Goal: Information Seeking & Learning: Get advice/opinions

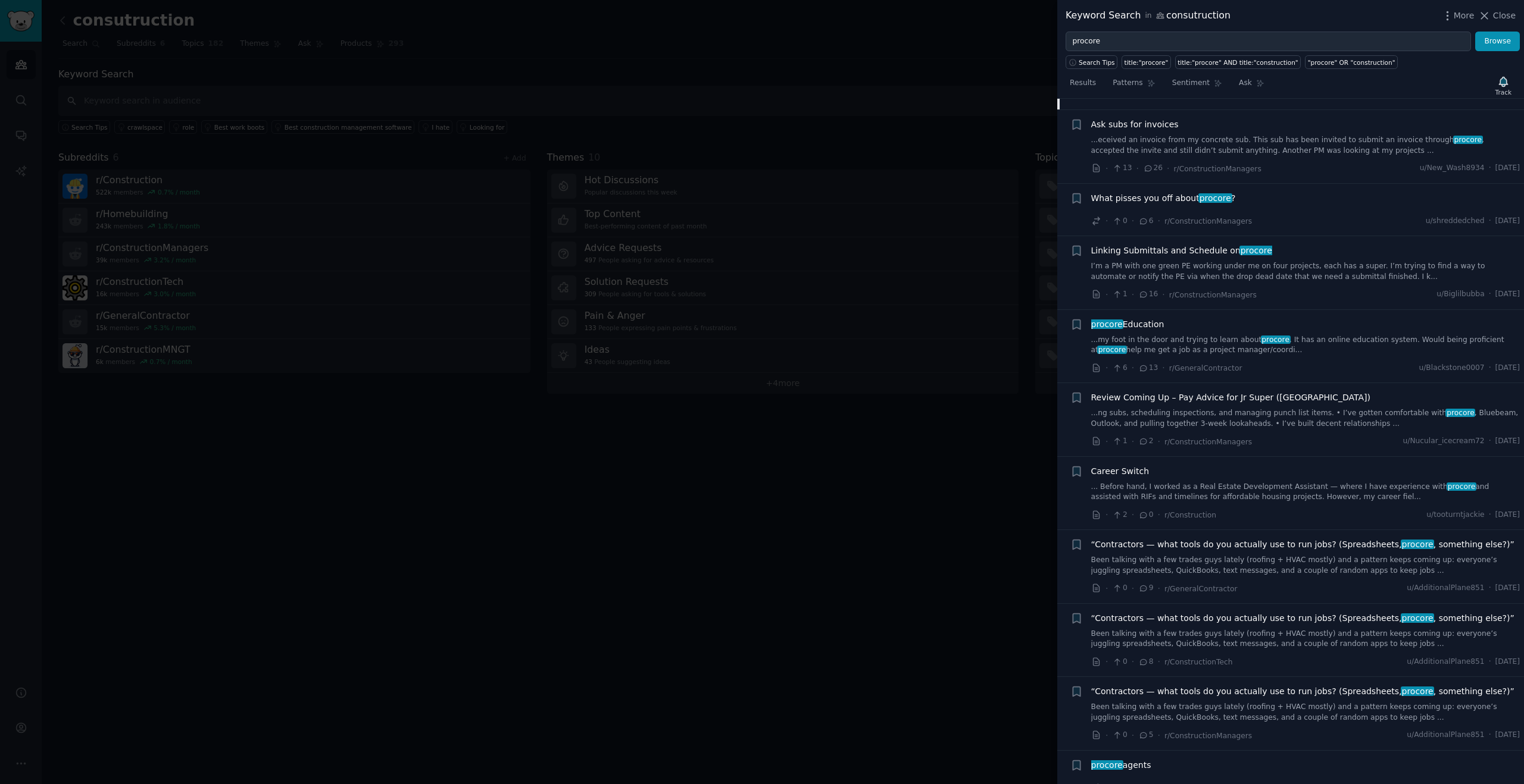
scroll to position [1332, 0]
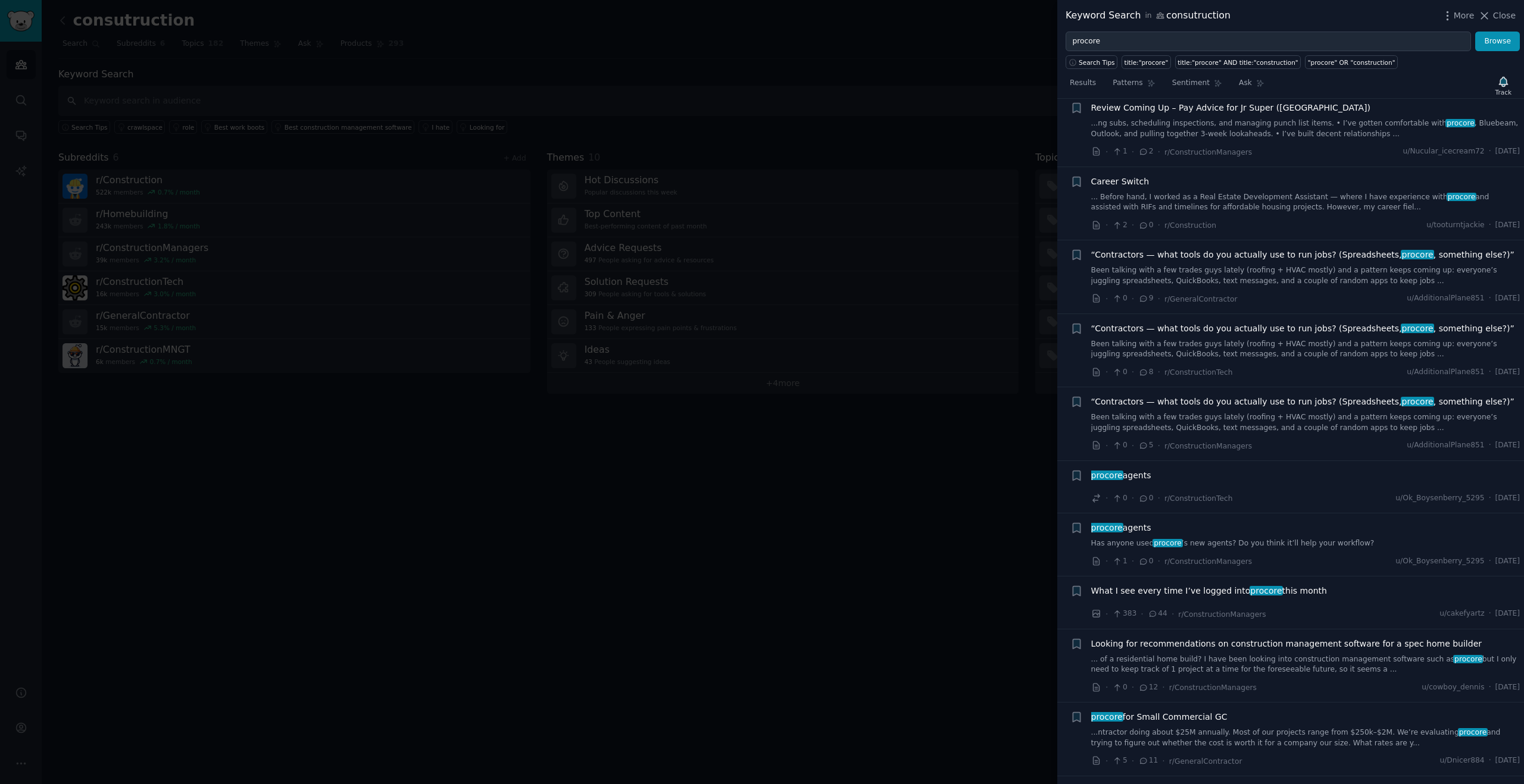
click at [1320, 339] on link "Been talking with a few trades guys lately (roofing + HVAC mostly) and a patter…" at bounding box center [1305, 349] width 429 height 21
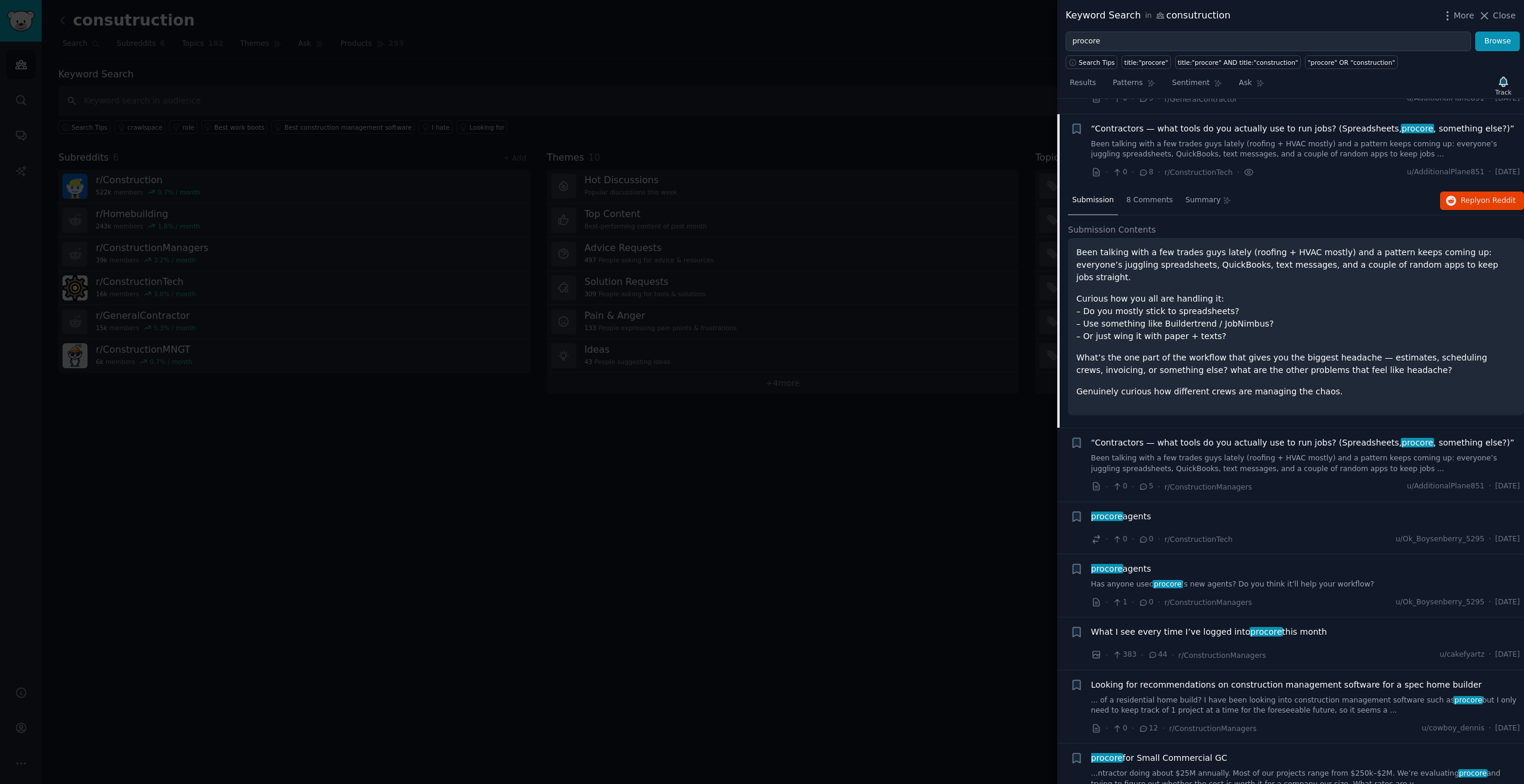
scroll to position [732, 0]
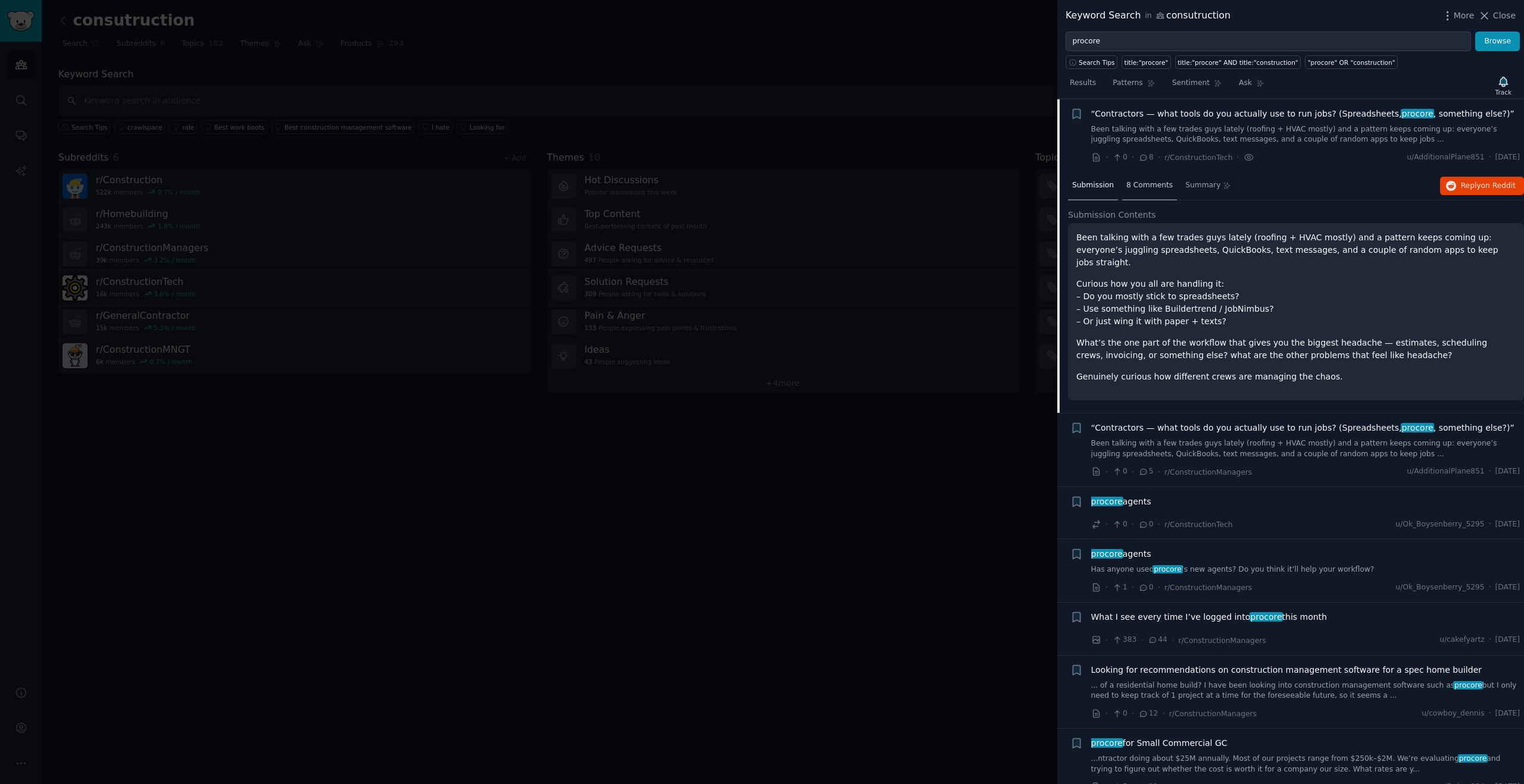
click at [1148, 188] on span "8 Comments" at bounding box center [1149, 185] width 47 height 11
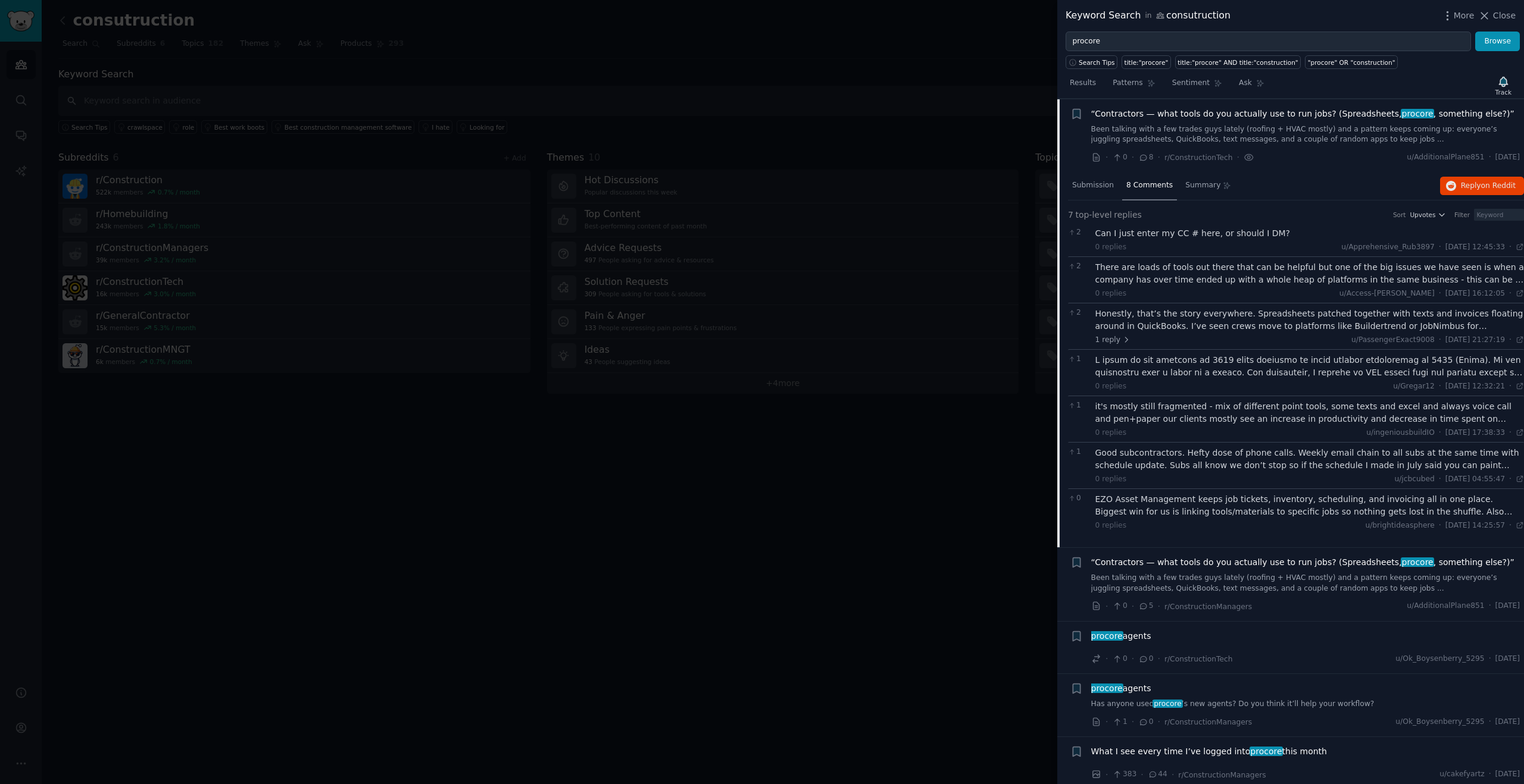
click at [1262, 280] on div "There are loads of tools out there that can be helpful but one of the big issue…" at bounding box center [1309, 273] width 429 height 25
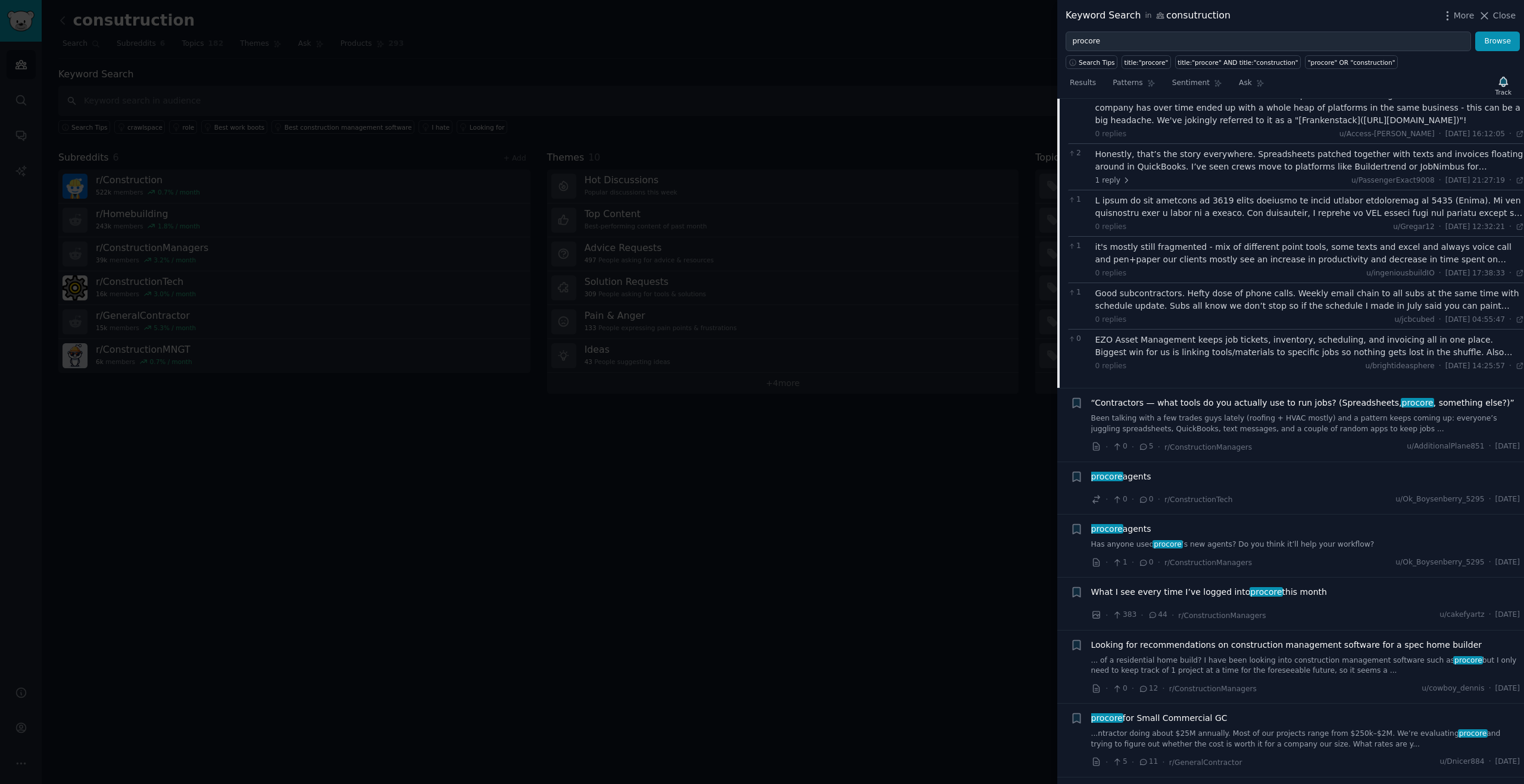
scroll to position [1012, 0]
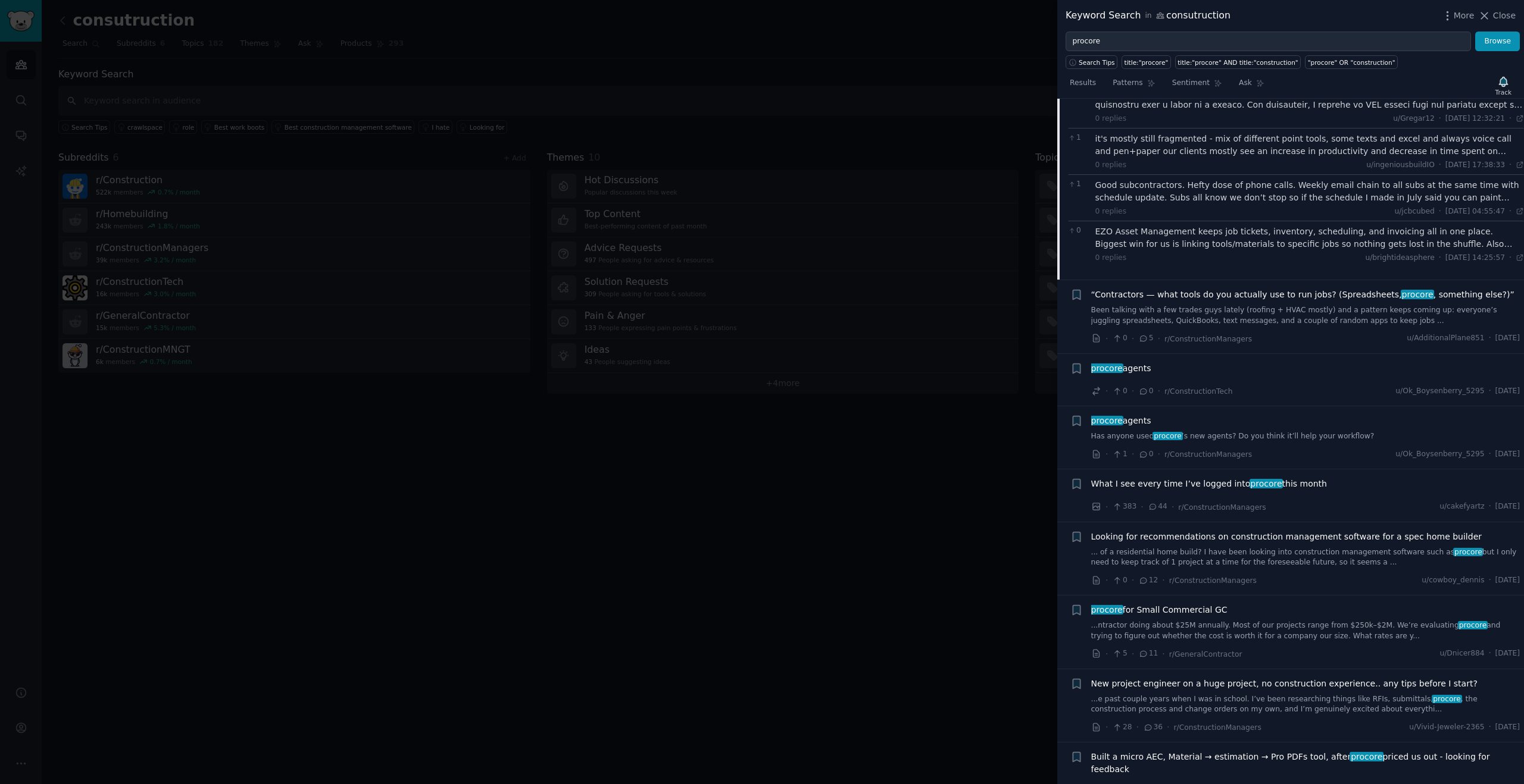
click at [1228, 318] on link "Been talking with a few trades guys lately (roofing + HVAC mostly) and a patter…" at bounding box center [1305, 315] width 429 height 21
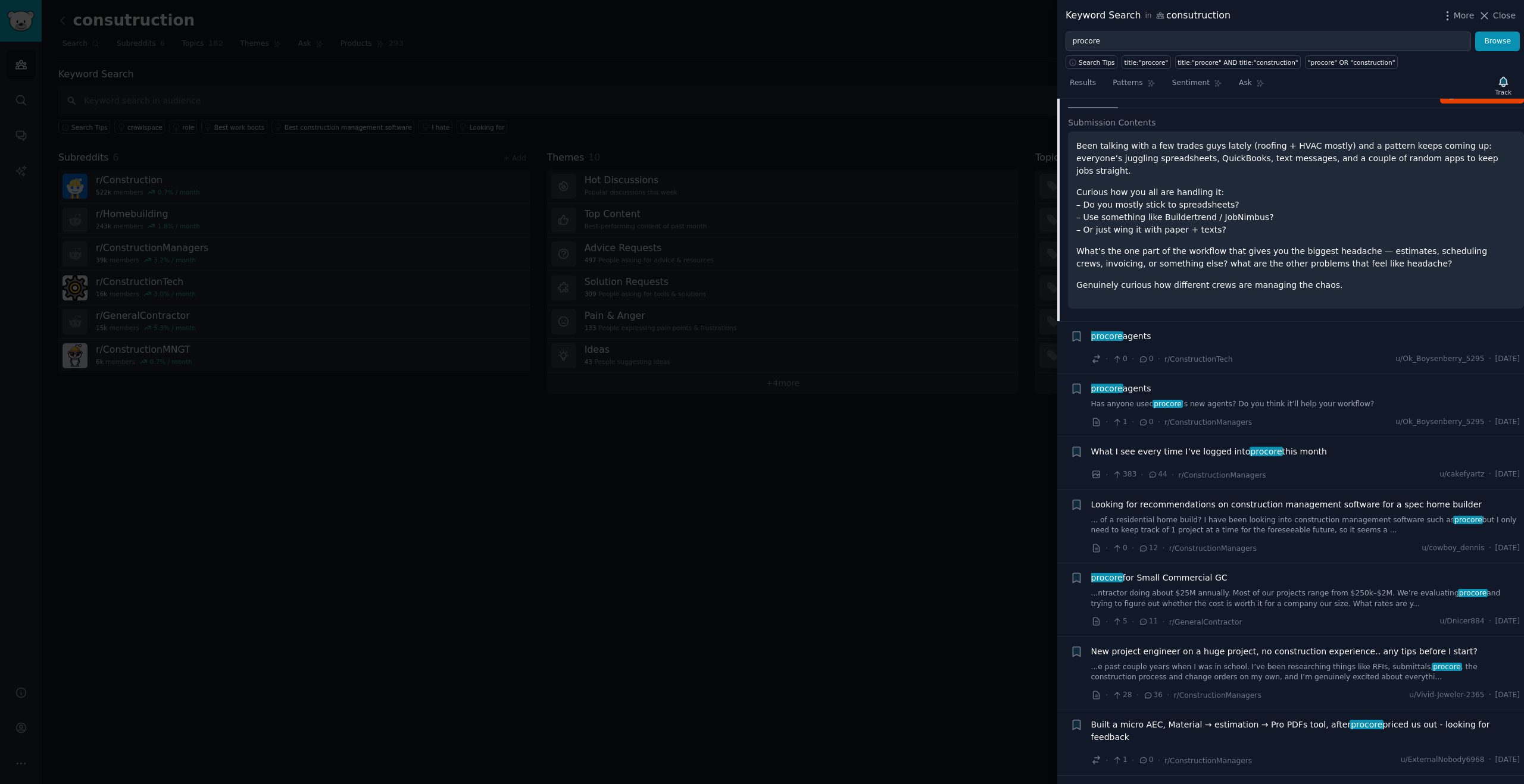
scroll to position [806, 0]
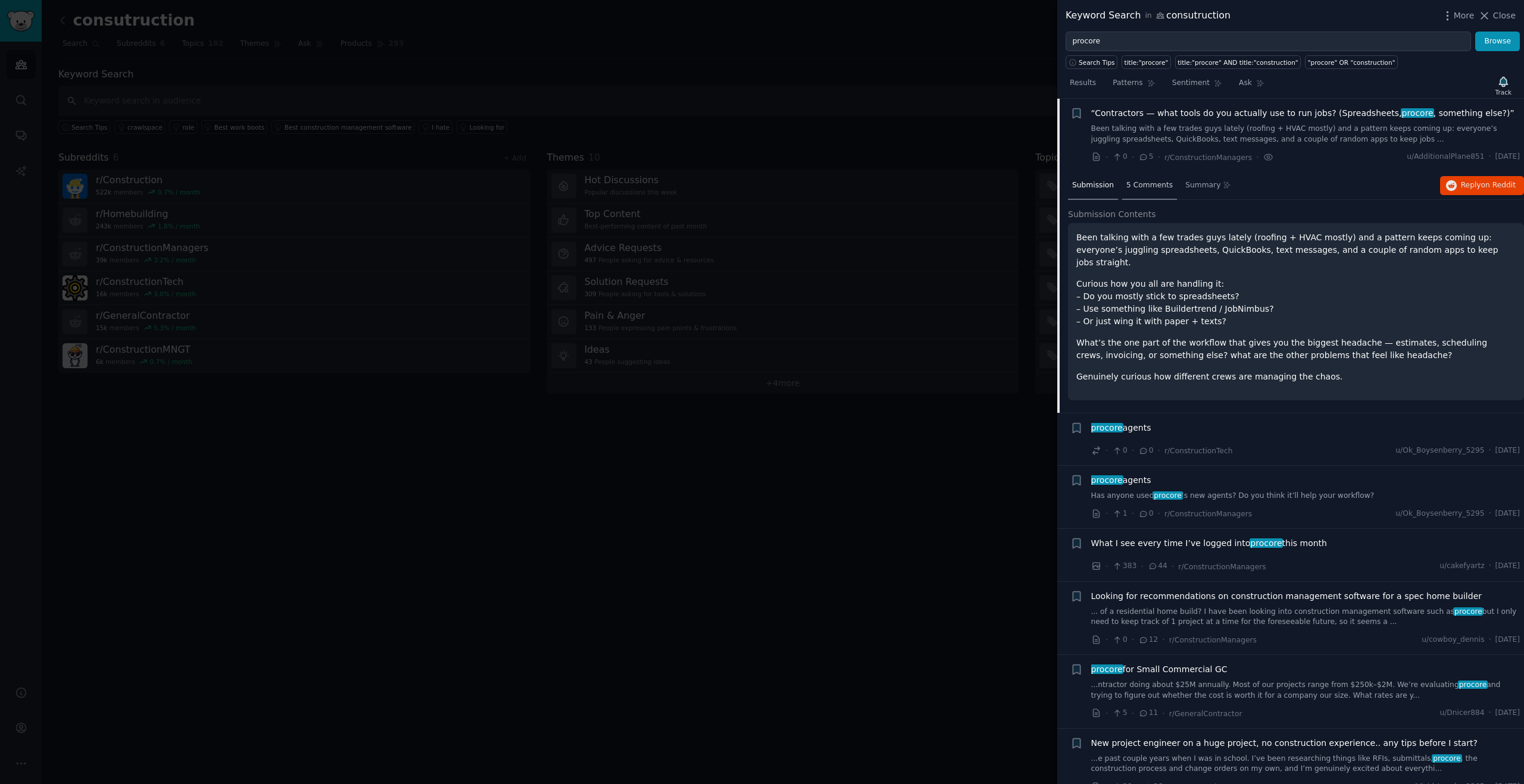
click at [1146, 191] on div "5 Comments" at bounding box center [1149, 185] width 55 height 28
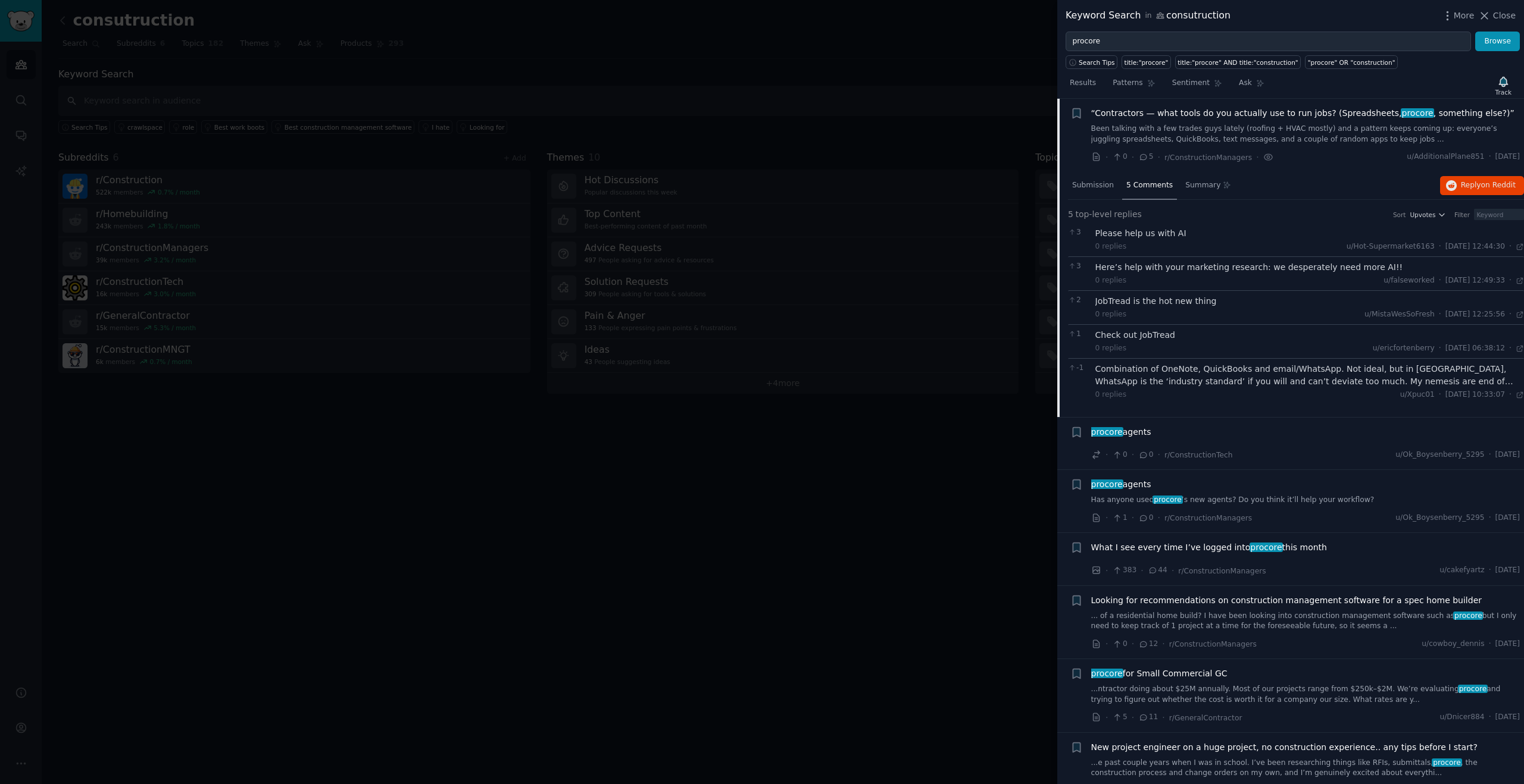
click at [1131, 186] on span "5 Comments" at bounding box center [1149, 185] width 47 height 11
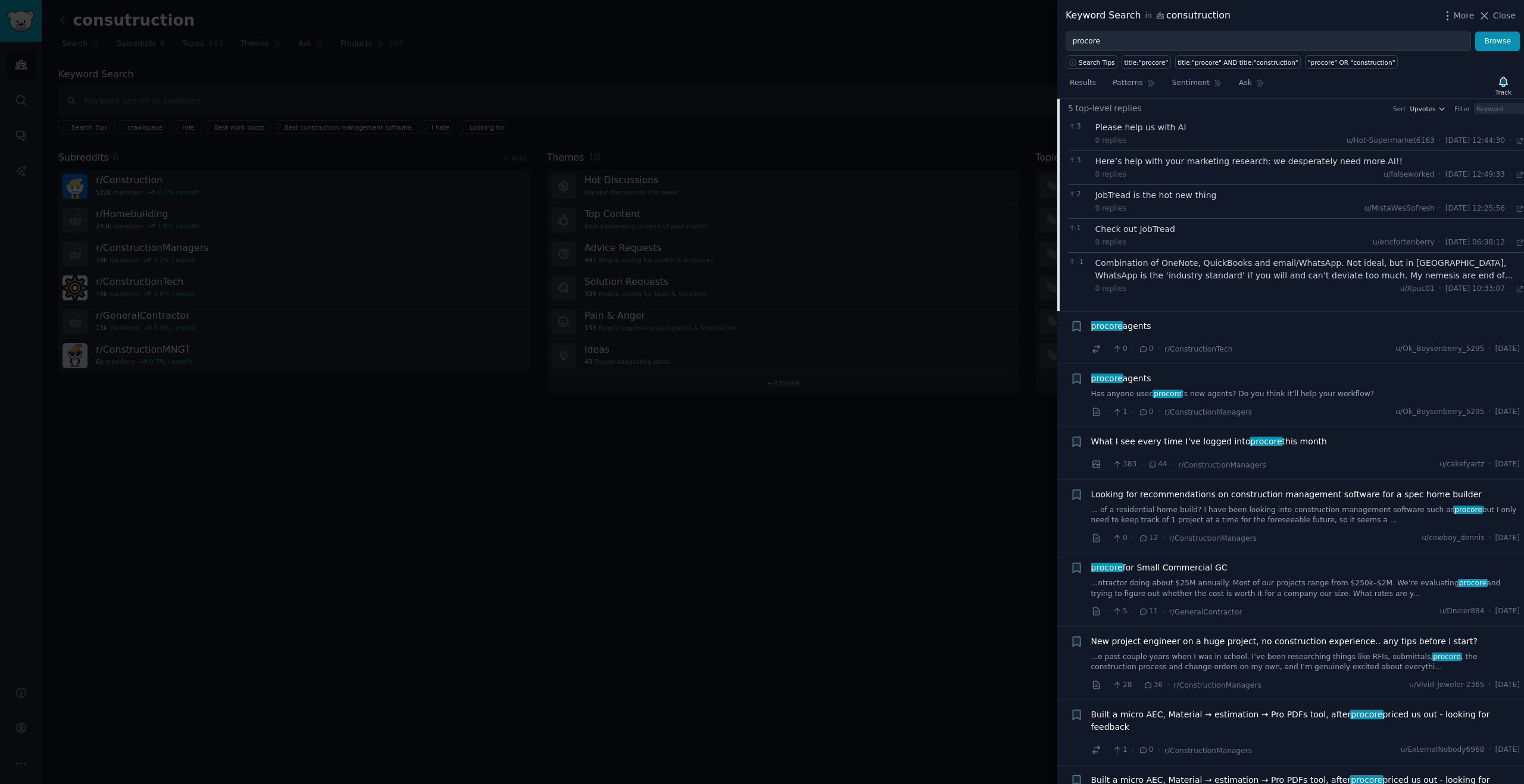
scroll to position [915, 0]
click at [1345, 496] on span "Looking for recommendations on construction management software for a spec home…" at bounding box center [1286, 493] width 391 height 13
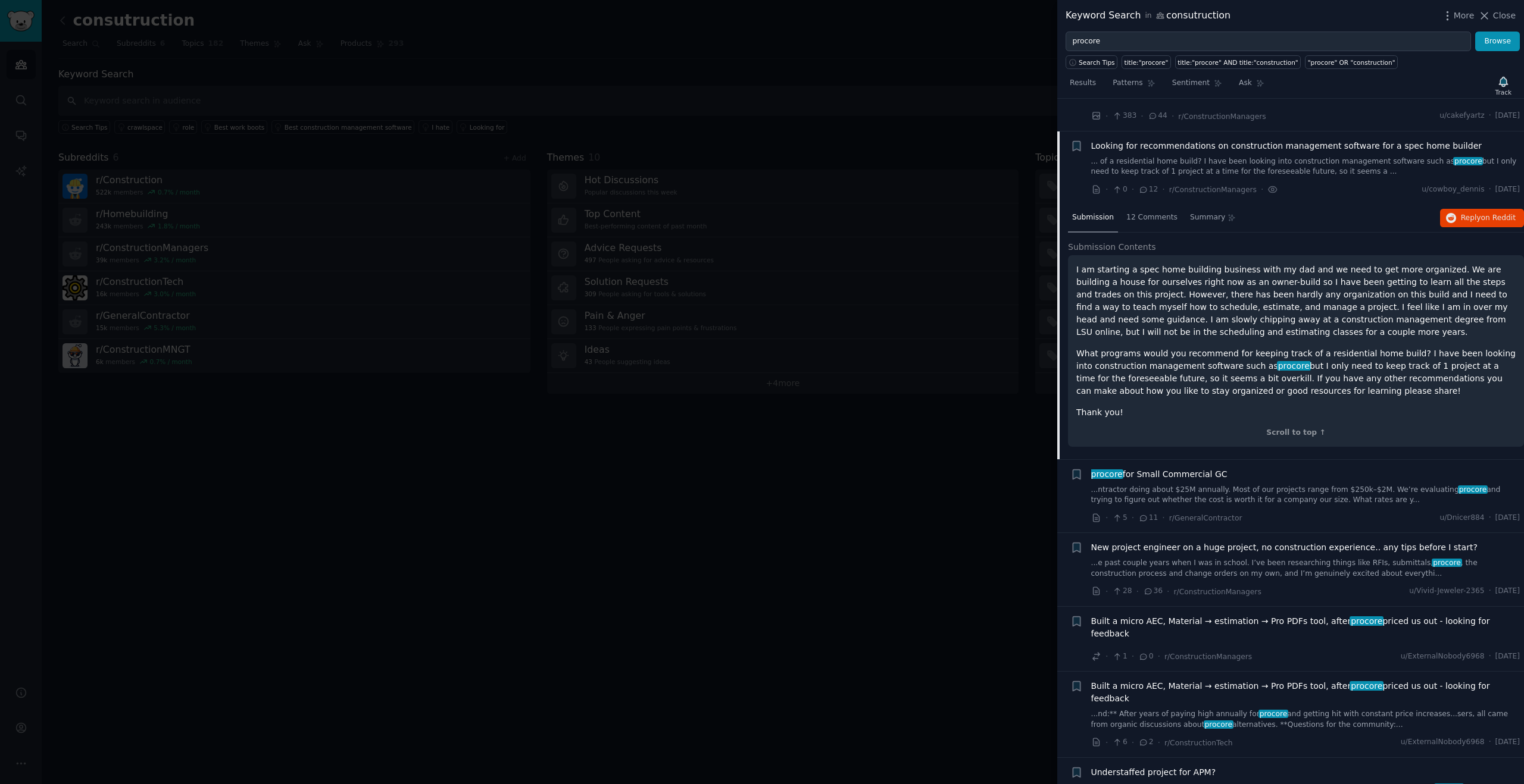
scroll to position [1048, 0]
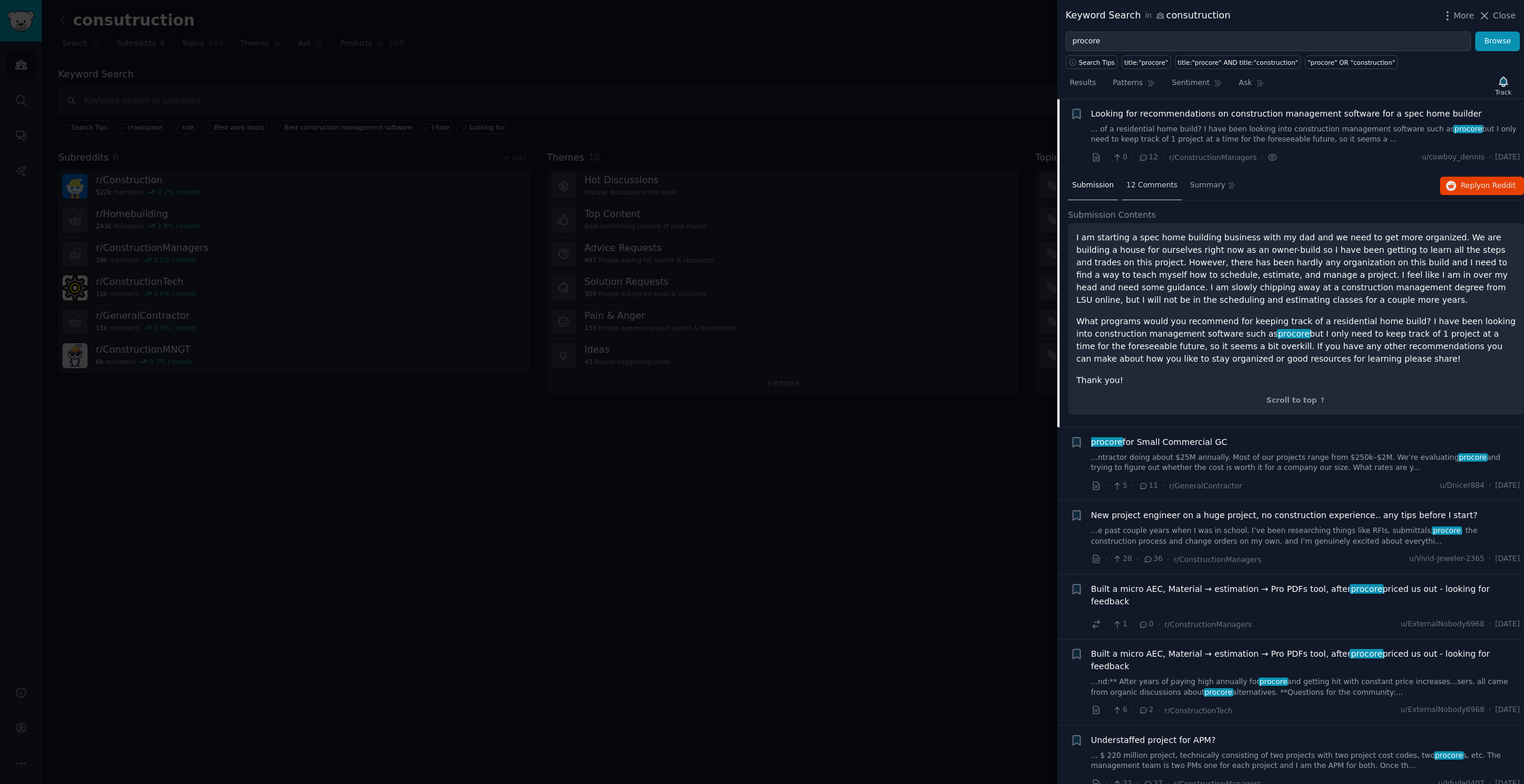
click at [1150, 186] on span "12 Comments" at bounding box center [1152, 185] width 51 height 11
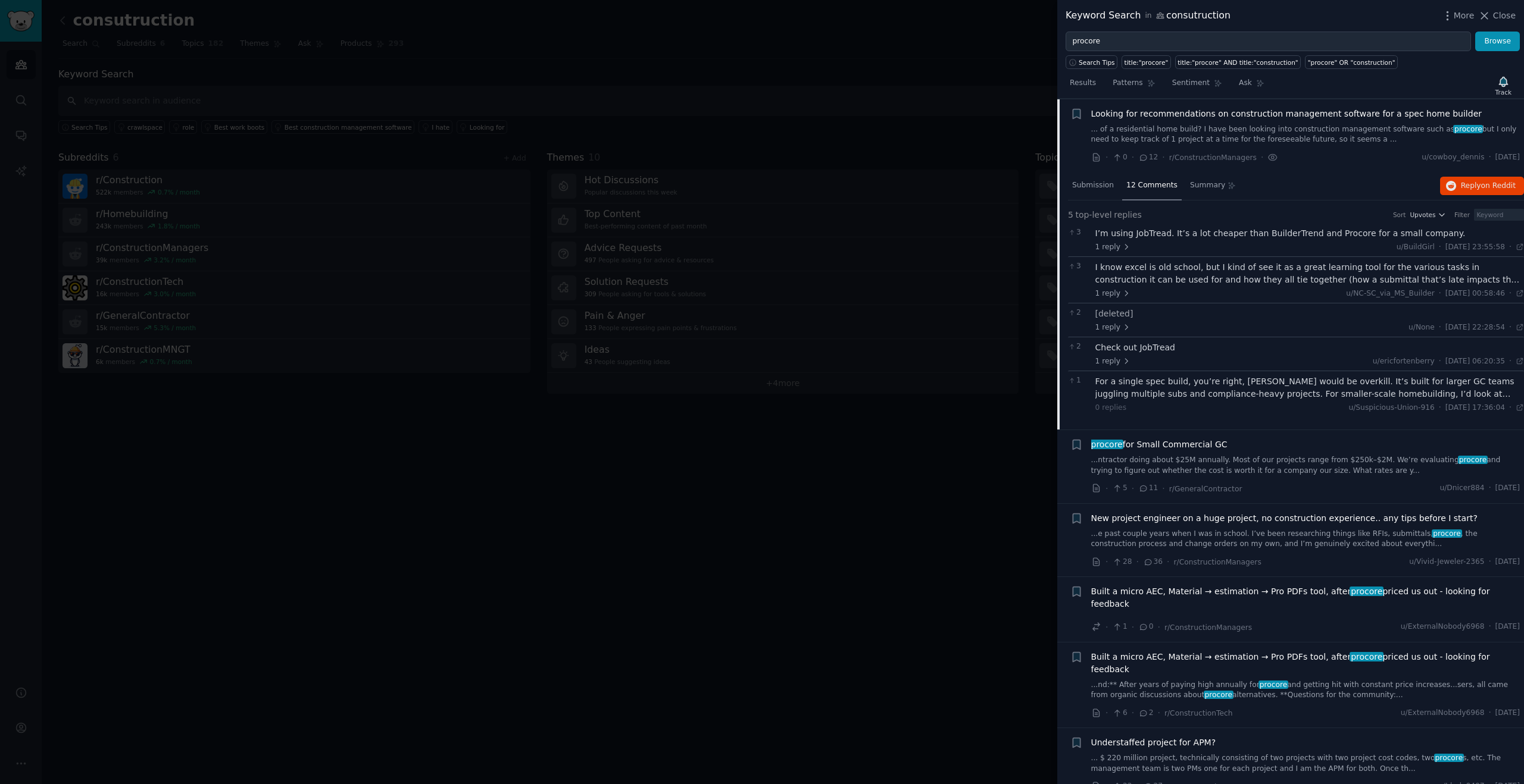
click at [1232, 393] on div "For a single spec build, you’re right, [PERSON_NAME] would be overkill. It’s bu…" at bounding box center [1309, 387] width 429 height 25
